Goal: Information Seeking & Learning: Learn about a topic

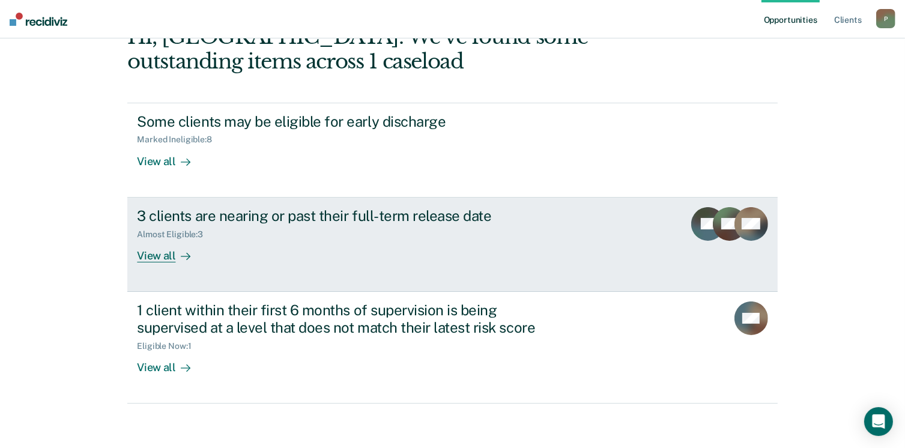
scroll to position [80, 0]
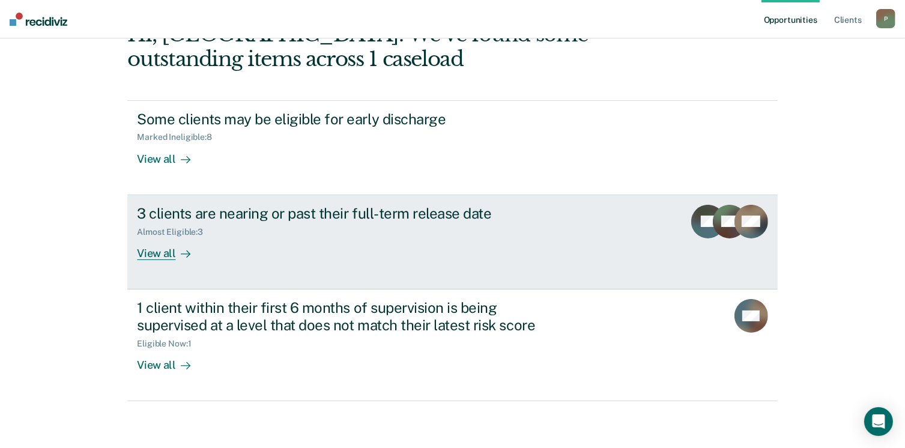
click at [149, 251] on div "View all" at bounding box center [170, 247] width 67 height 23
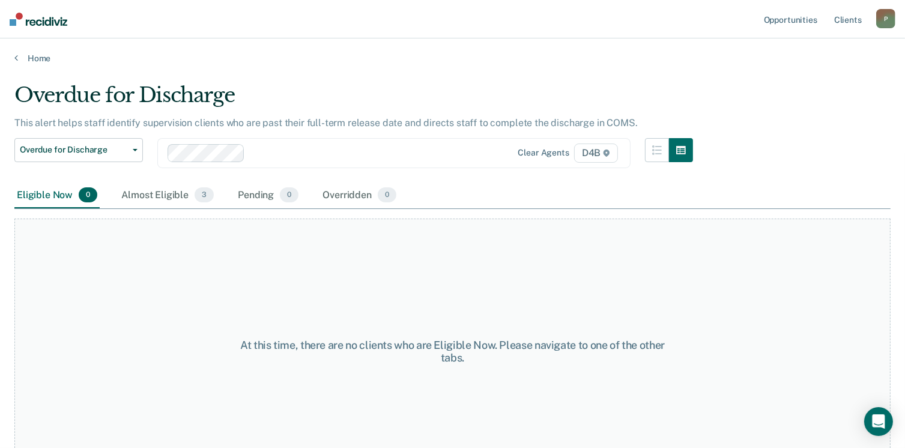
scroll to position [35, 0]
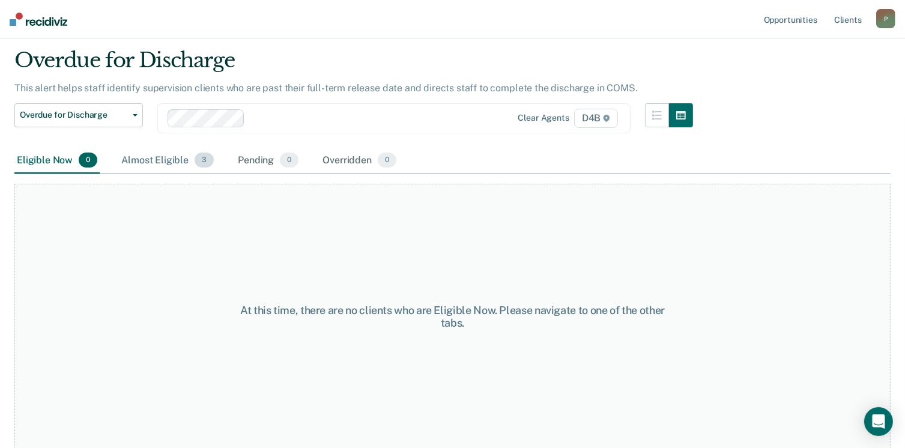
click at [161, 161] on div "Almost Eligible 3" at bounding box center [167, 161] width 97 height 26
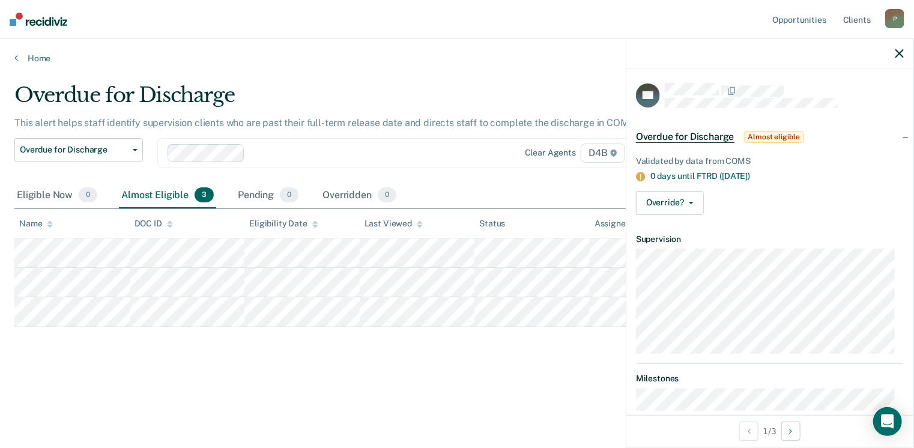
scroll to position [28, 0]
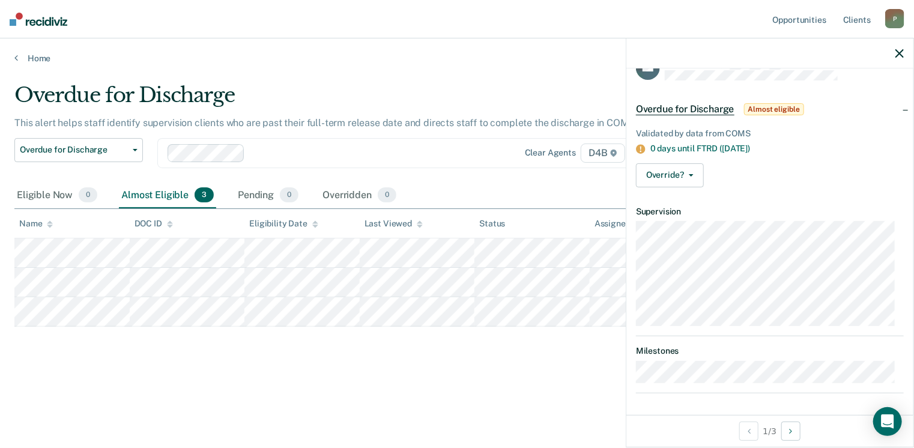
click at [562, 384] on div "Overdue for Discharge This alert helps staff identify supervision clients who a…" at bounding box center [456, 239] width 885 height 313
click at [903, 55] on icon "button" at bounding box center [899, 53] width 8 height 8
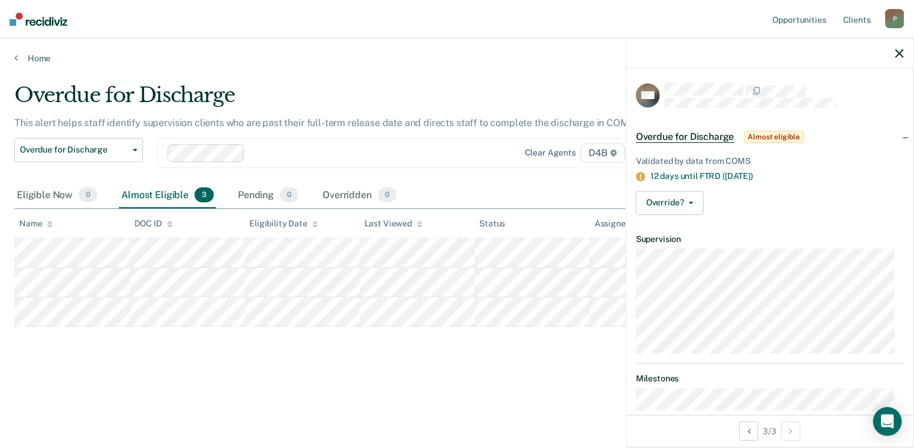
click at [293, 366] on div "Overdue for Discharge This alert helps staff identify supervision clients who a…" at bounding box center [456, 239] width 885 height 313
click at [896, 56] on icon "button" at bounding box center [899, 53] width 8 height 8
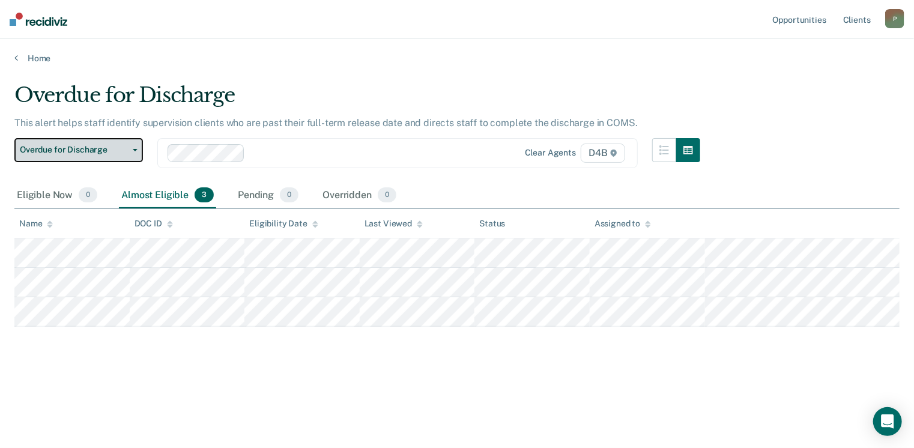
click at [100, 154] on span "Overdue for Discharge" at bounding box center [74, 150] width 108 height 10
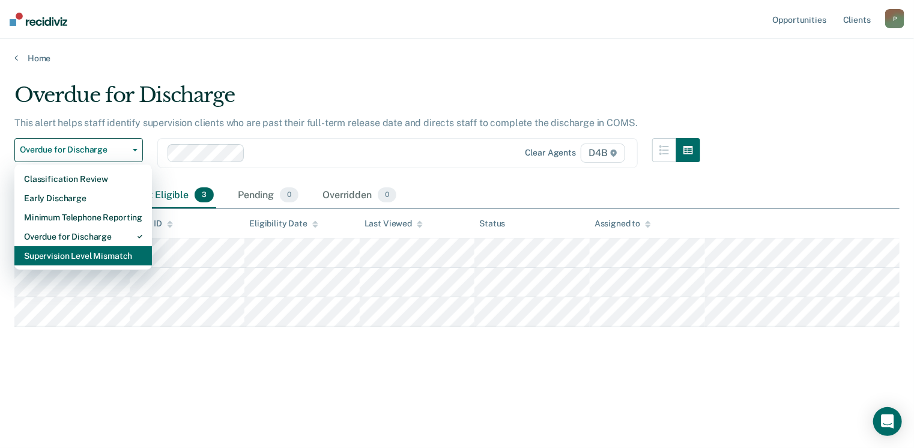
click at [118, 255] on div "Supervision Level Mismatch" at bounding box center [83, 255] width 118 height 19
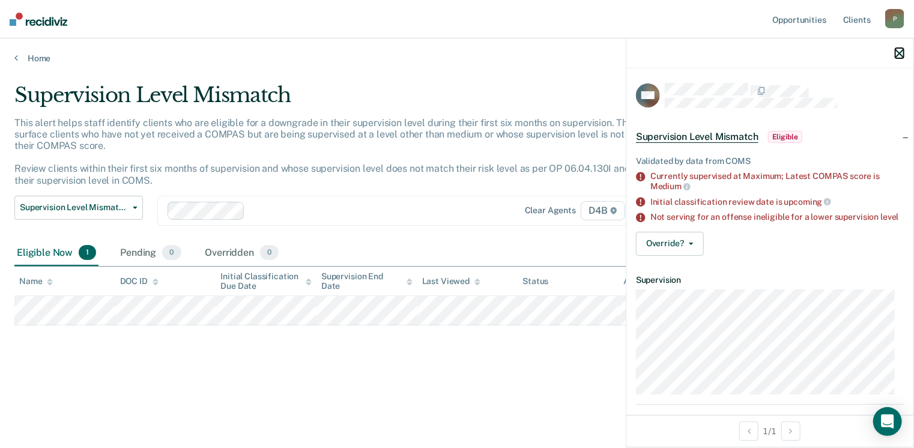
click at [899, 57] on icon "button" at bounding box center [899, 53] width 8 height 8
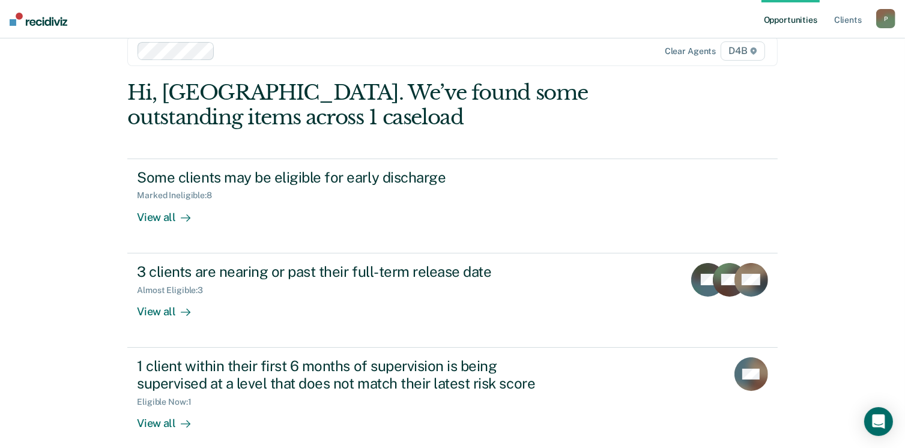
scroll to position [32, 0]
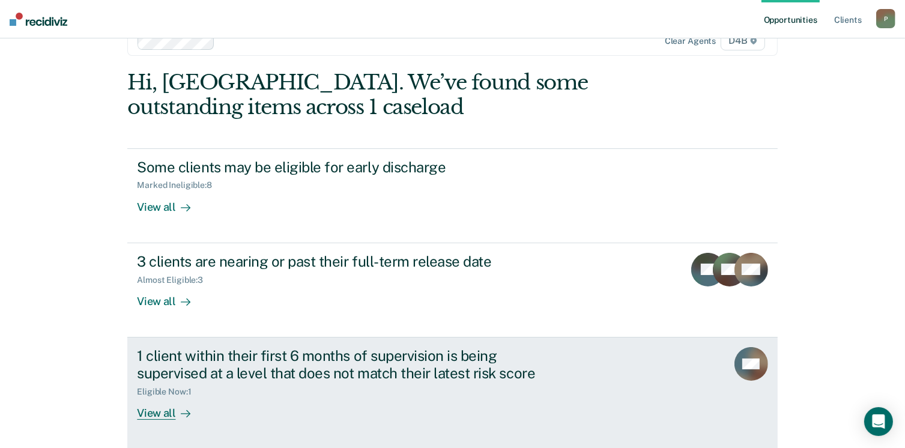
click at [157, 415] on div "View all" at bounding box center [170, 407] width 67 height 23
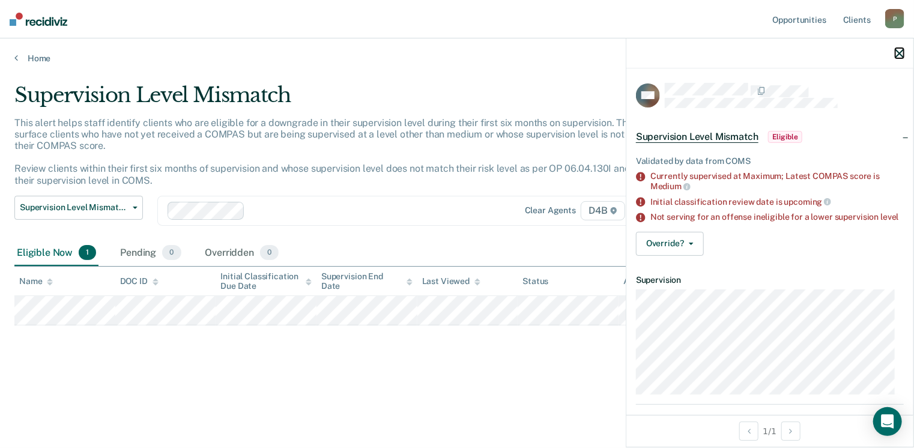
click at [898, 53] on icon "button" at bounding box center [899, 53] width 8 height 8
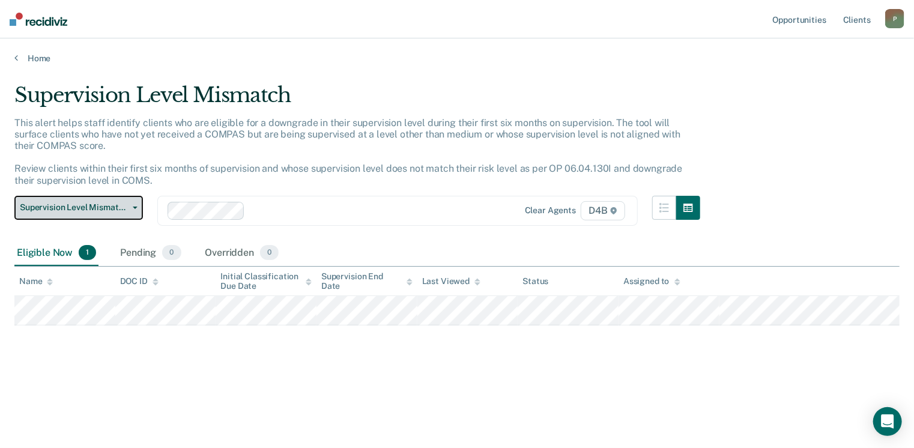
click at [122, 211] on span "Supervision Level Mismatch" at bounding box center [74, 207] width 108 height 10
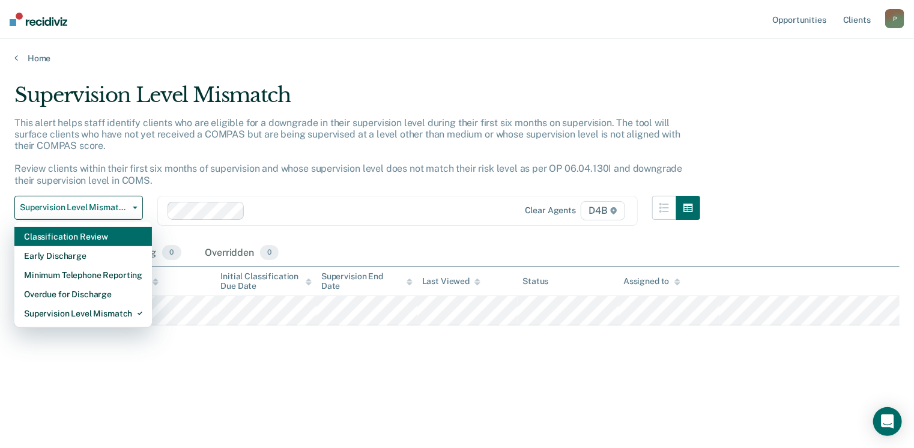
click at [108, 236] on div "Classification Review" at bounding box center [83, 236] width 118 height 19
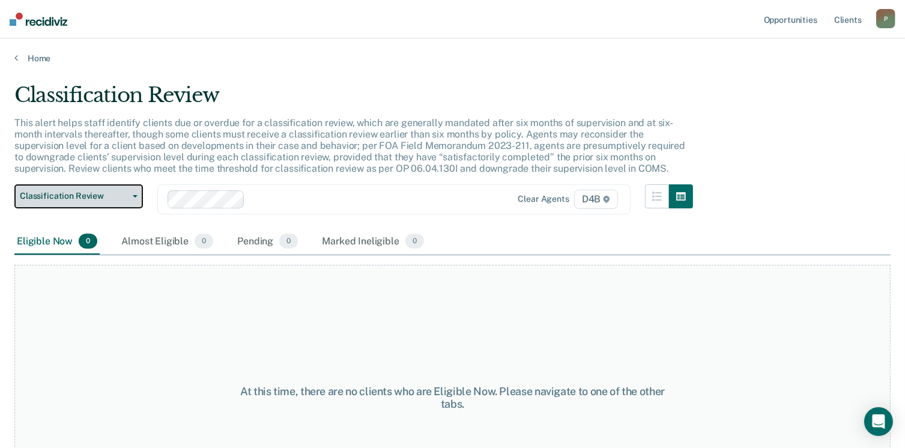
click at [122, 202] on button "Classification Review" at bounding box center [78, 196] width 128 height 24
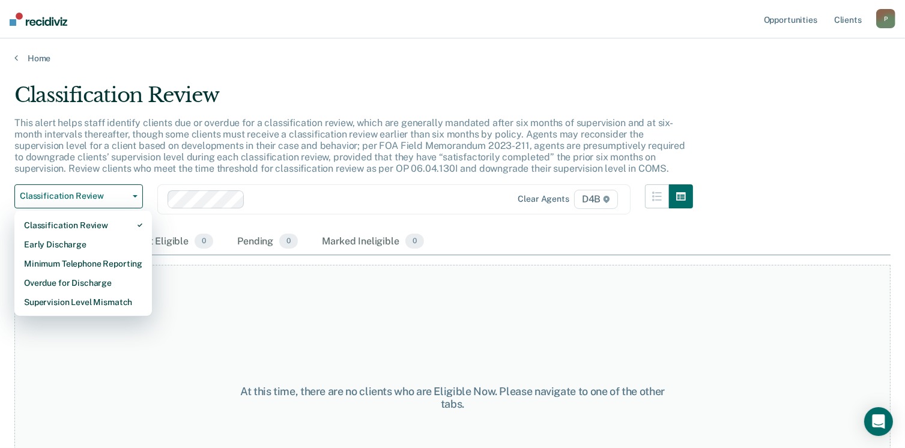
click at [286, 159] on p "This alert helps staff identify clients due or overdue for a classification rev…" at bounding box center [349, 146] width 670 height 58
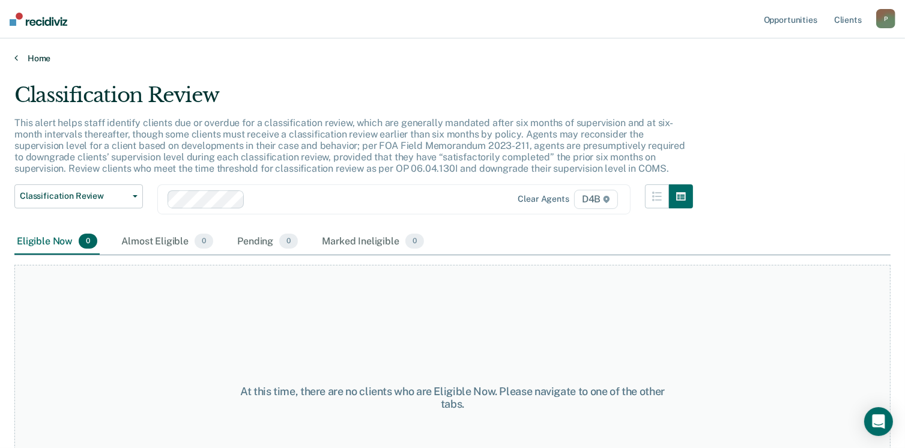
click at [36, 60] on link "Home" at bounding box center [452, 58] width 876 height 11
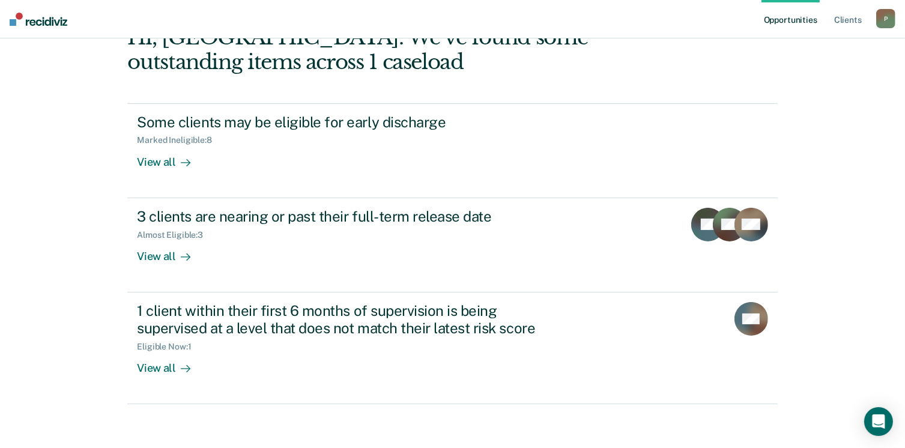
scroll to position [80, 0]
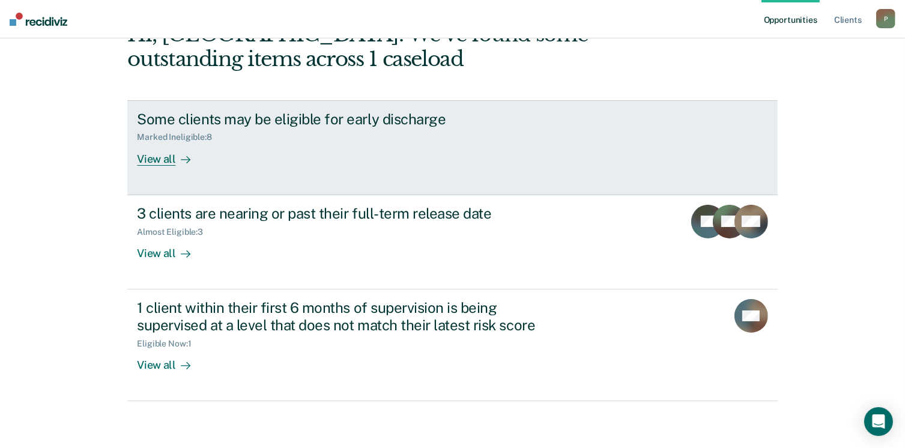
click at [170, 164] on link "Some clients may be eligible for early discharge Marked Ineligible : 8 View all" at bounding box center [451, 147] width 649 height 95
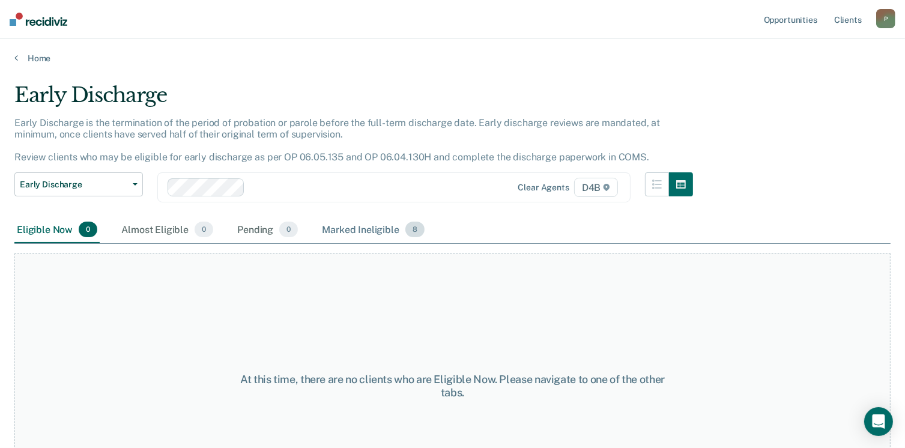
click at [324, 229] on div "Marked Ineligible 8" at bounding box center [372, 230] width 107 height 26
